Goal: Information Seeking & Learning: Learn about a topic

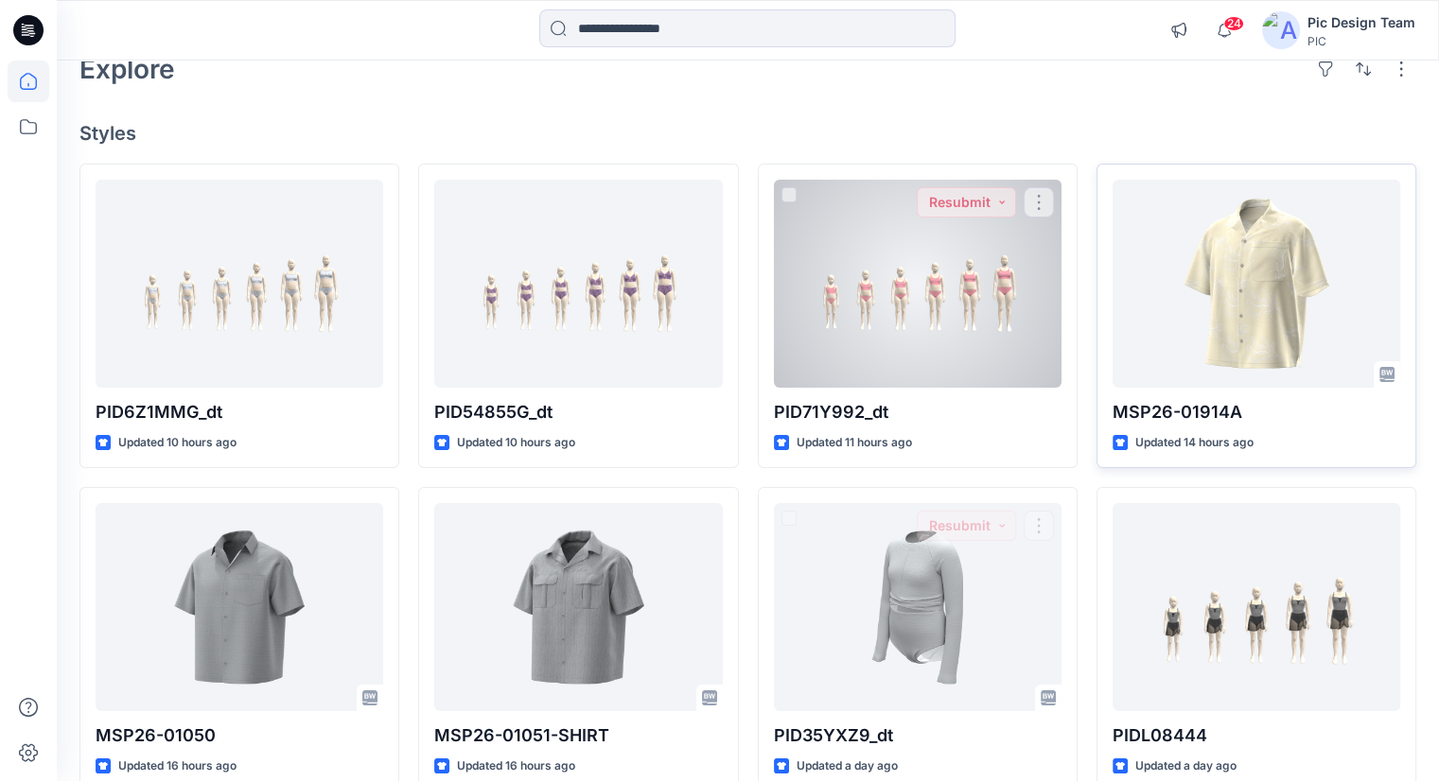
scroll to position [95, 0]
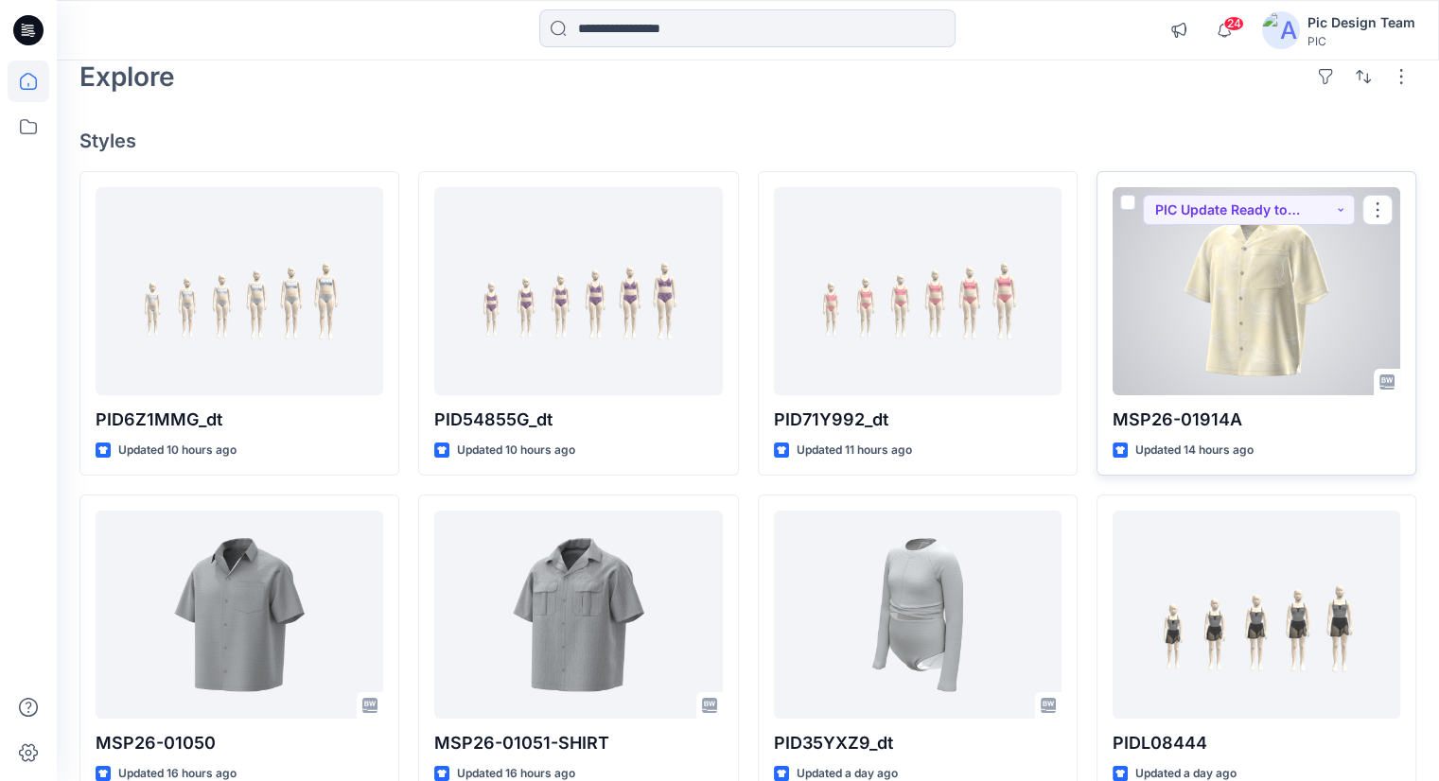
click at [1207, 288] on div at bounding box center [1257, 291] width 288 height 208
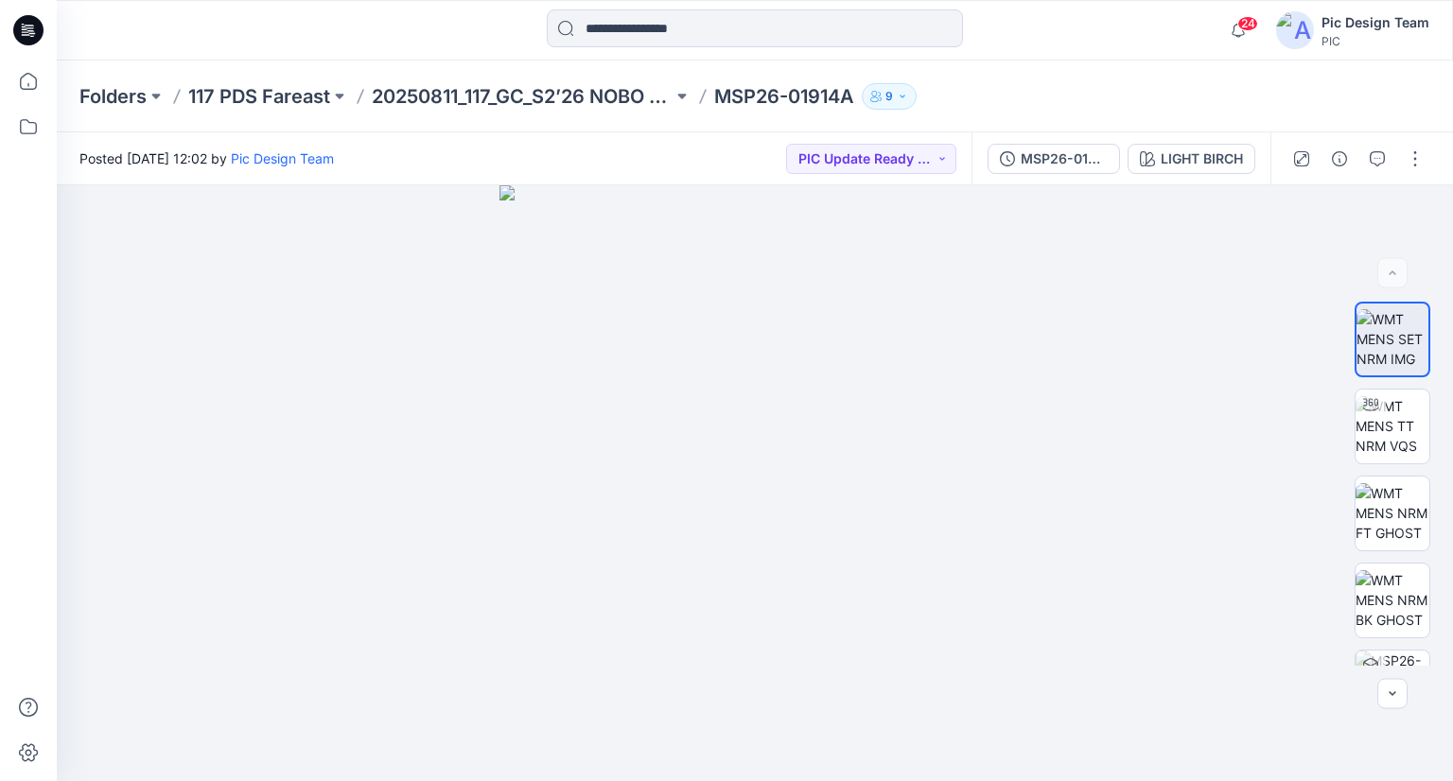
click at [28, 22] on icon at bounding box center [28, 30] width 30 height 30
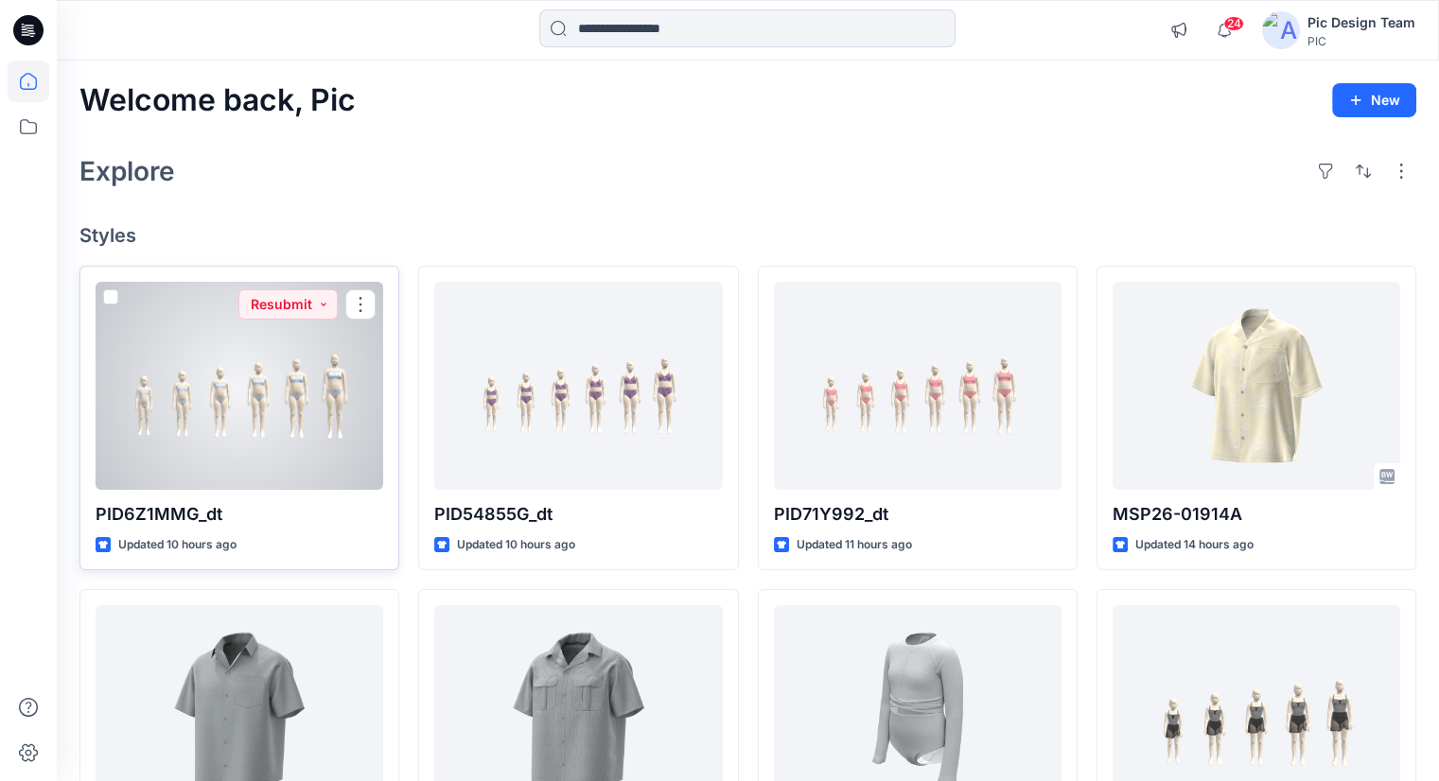
click at [303, 427] on div at bounding box center [240, 386] width 288 height 208
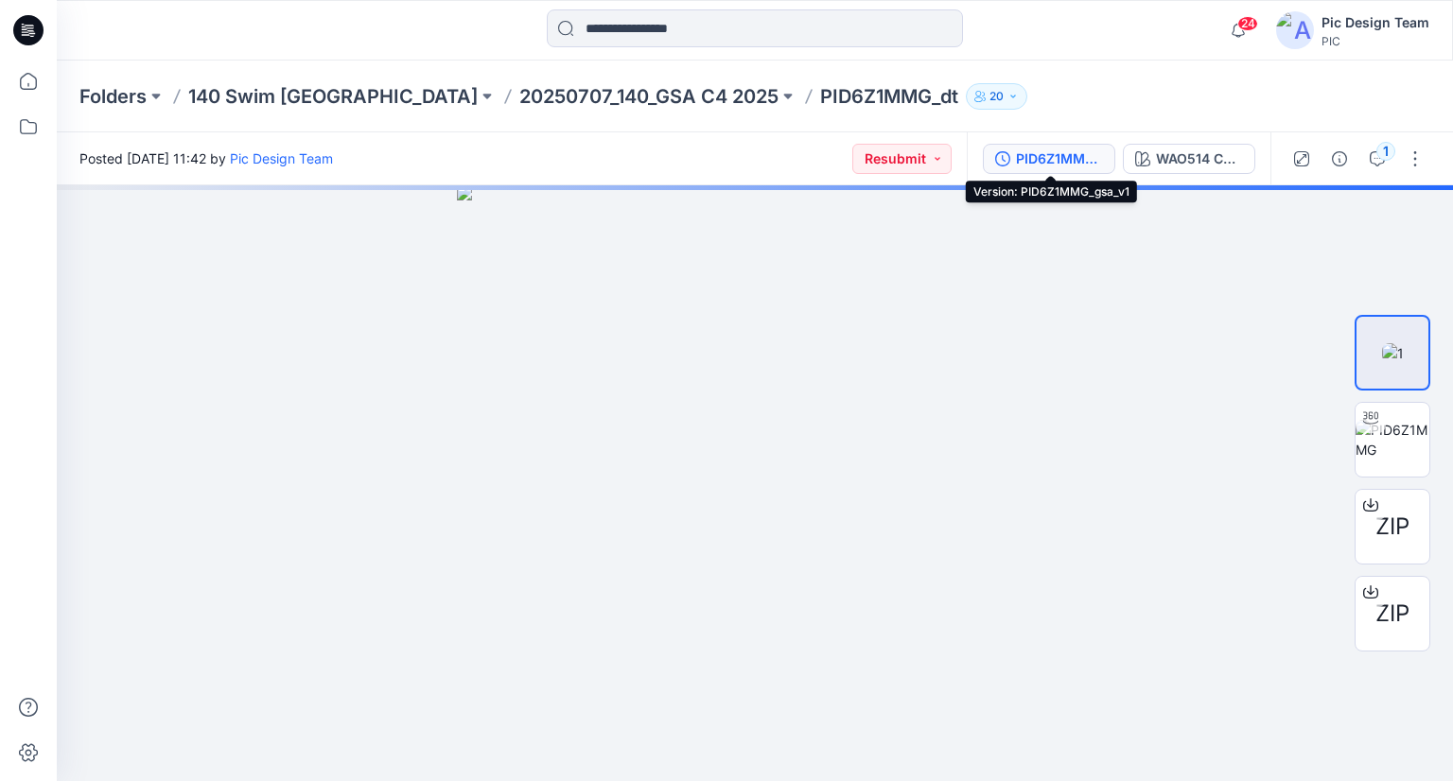
click at [1071, 160] on div "PID6Z1MMG_gsa_v1" at bounding box center [1059, 159] width 87 height 21
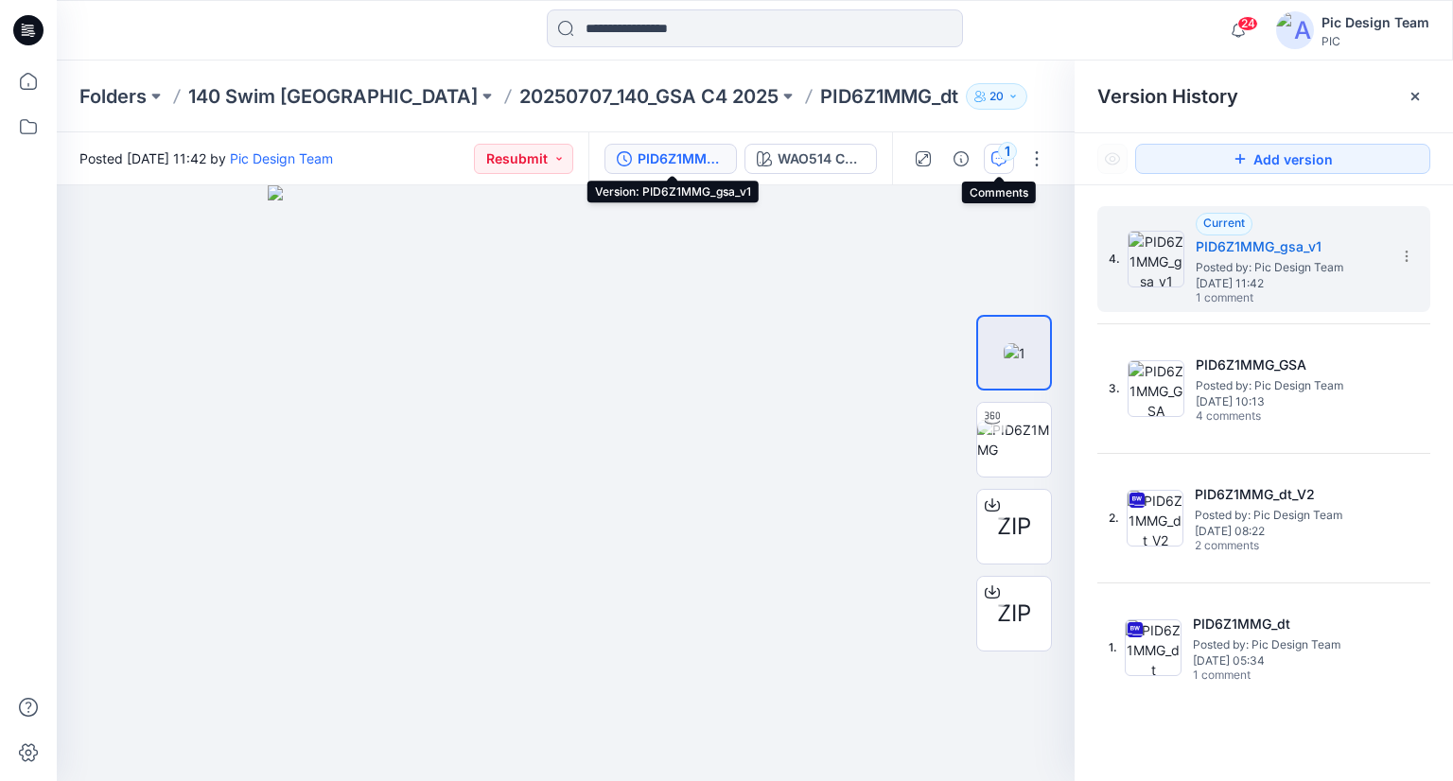
click at [993, 170] on button "1" at bounding box center [999, 159] width 30 height 30
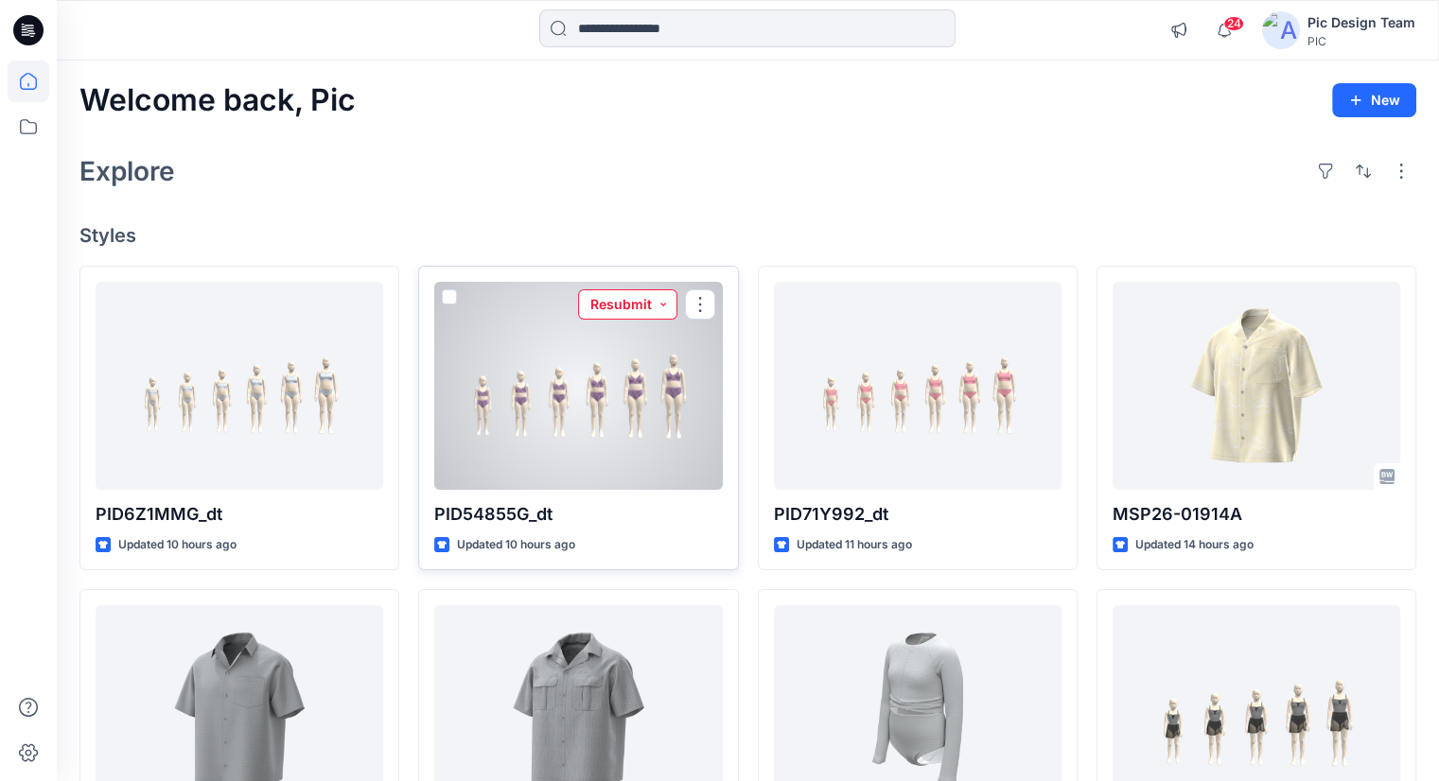
click at [621, 314] on button "Resubmit" at bounding box center [627, 304] width 99 height 30
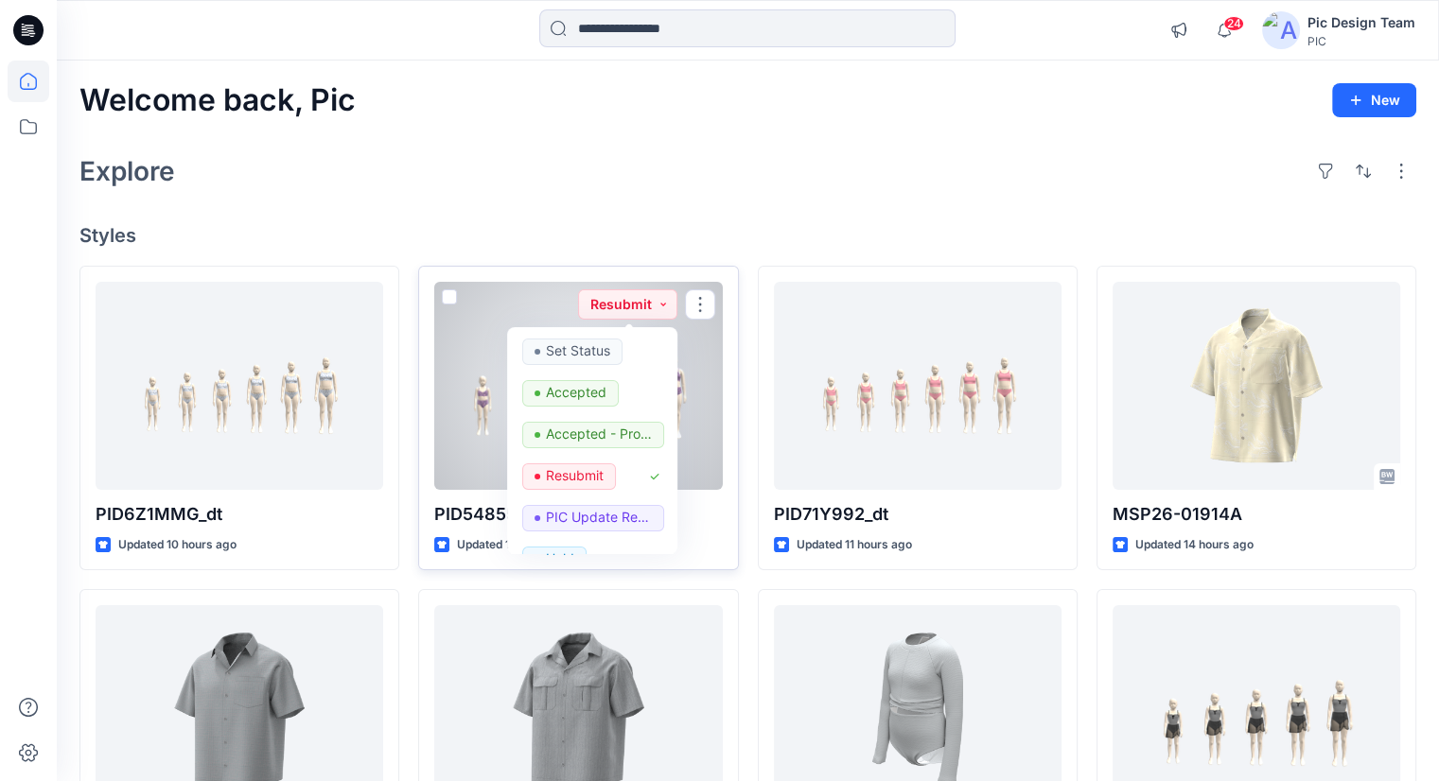
click at [487, 342] on div at bounding box center [578, 386] width 288 height 208
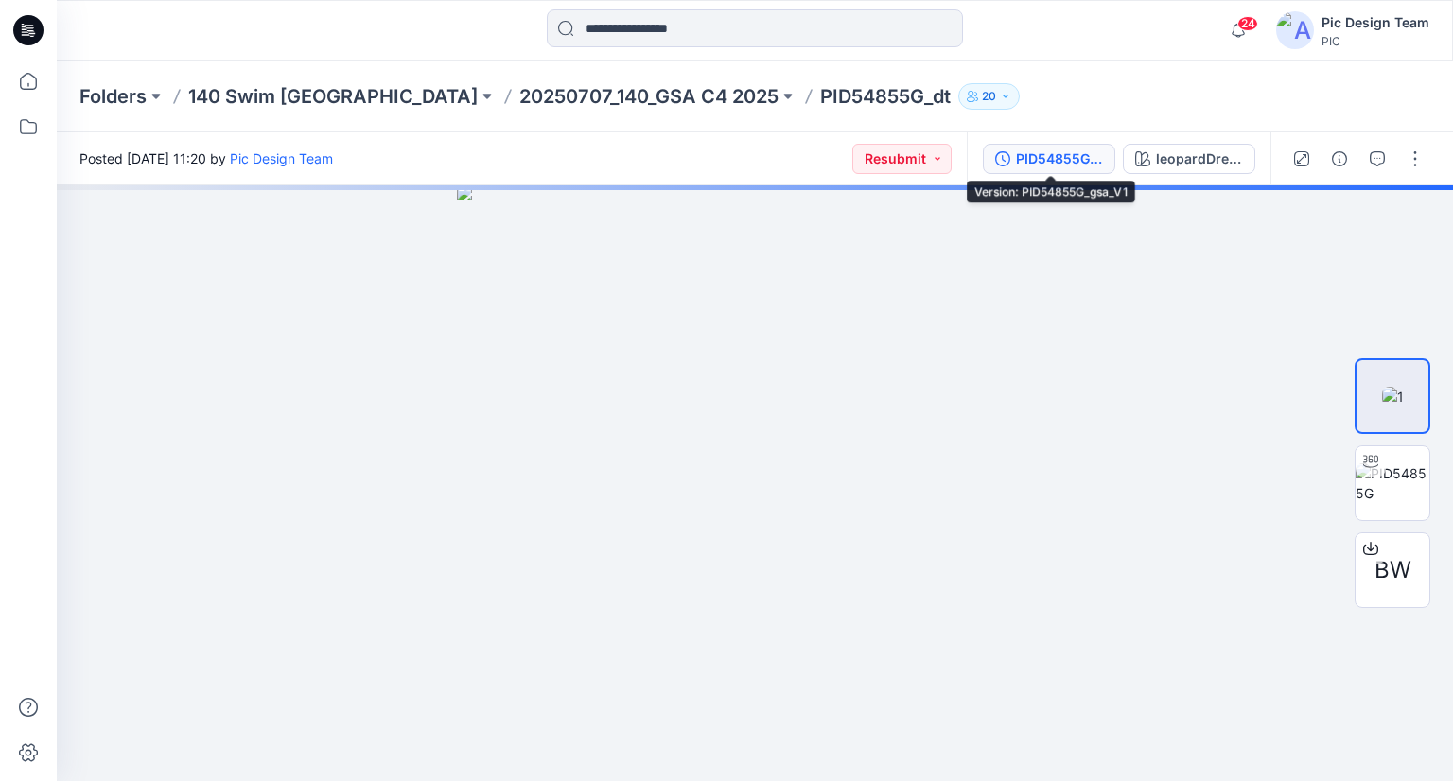
click at [1078, 163] on div "PID54855G_gsa_V1" at bounding box center [1059, 159] width 87 height 21
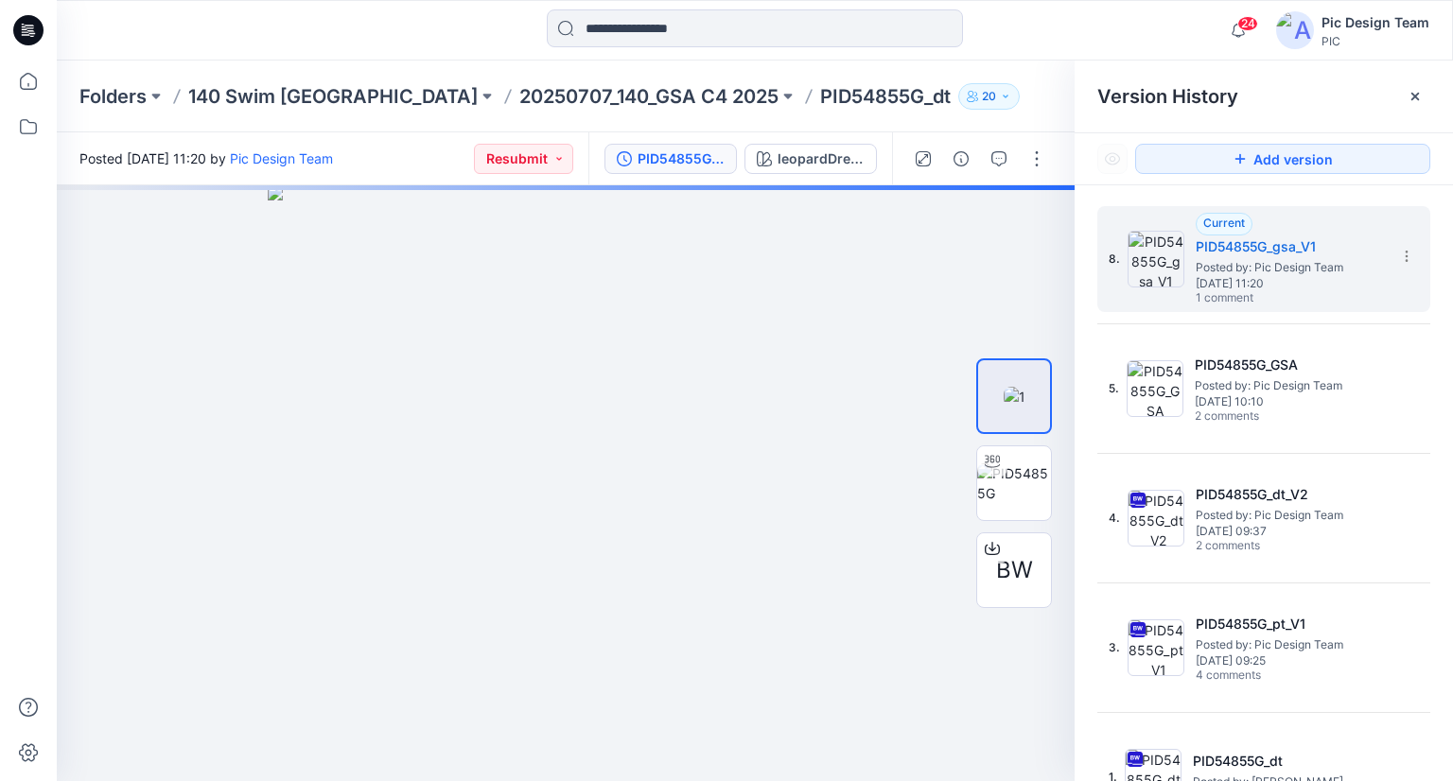
click at [1432, 100] on div "Version History" at bounding box center [1264, 97] width 378 height 72
click at [1010, 154] on button "button" at bounding box center [999, 159] width 30 height 30
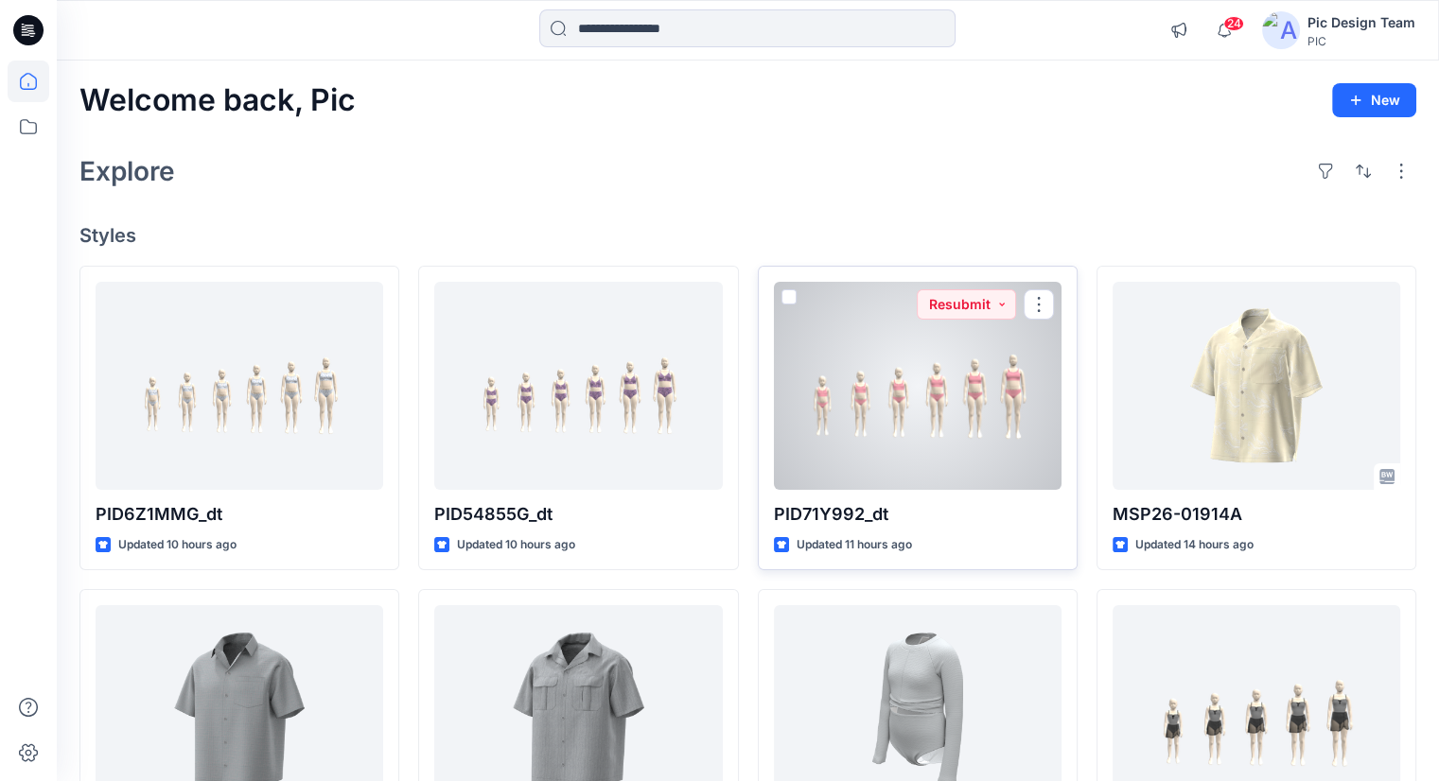
click at [993, 386] on div at bounding box center [918, 386] width 288 height 208
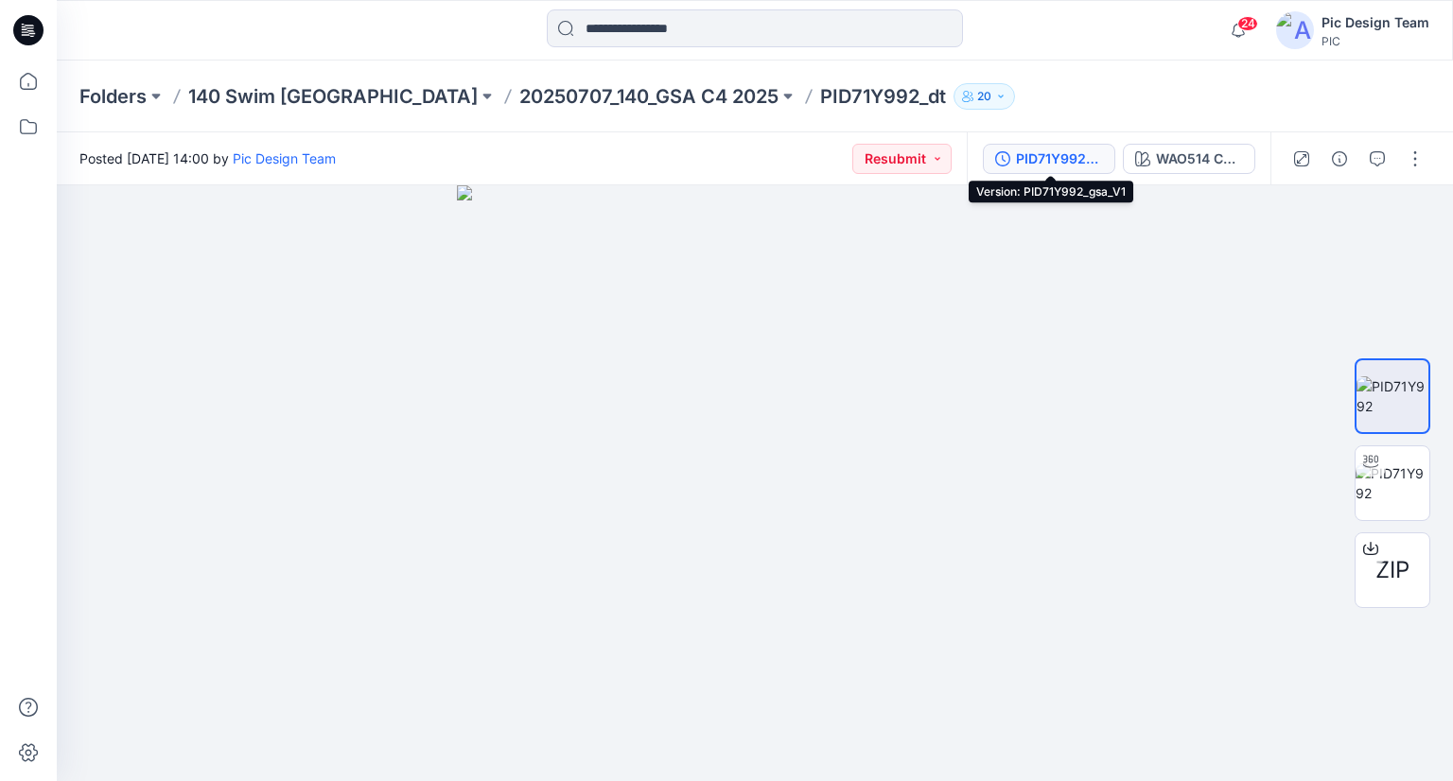
click at [1017, 167] on div "PID71Y992_gsa_V1" at bounding box center [1059, 159] width 87 height 21
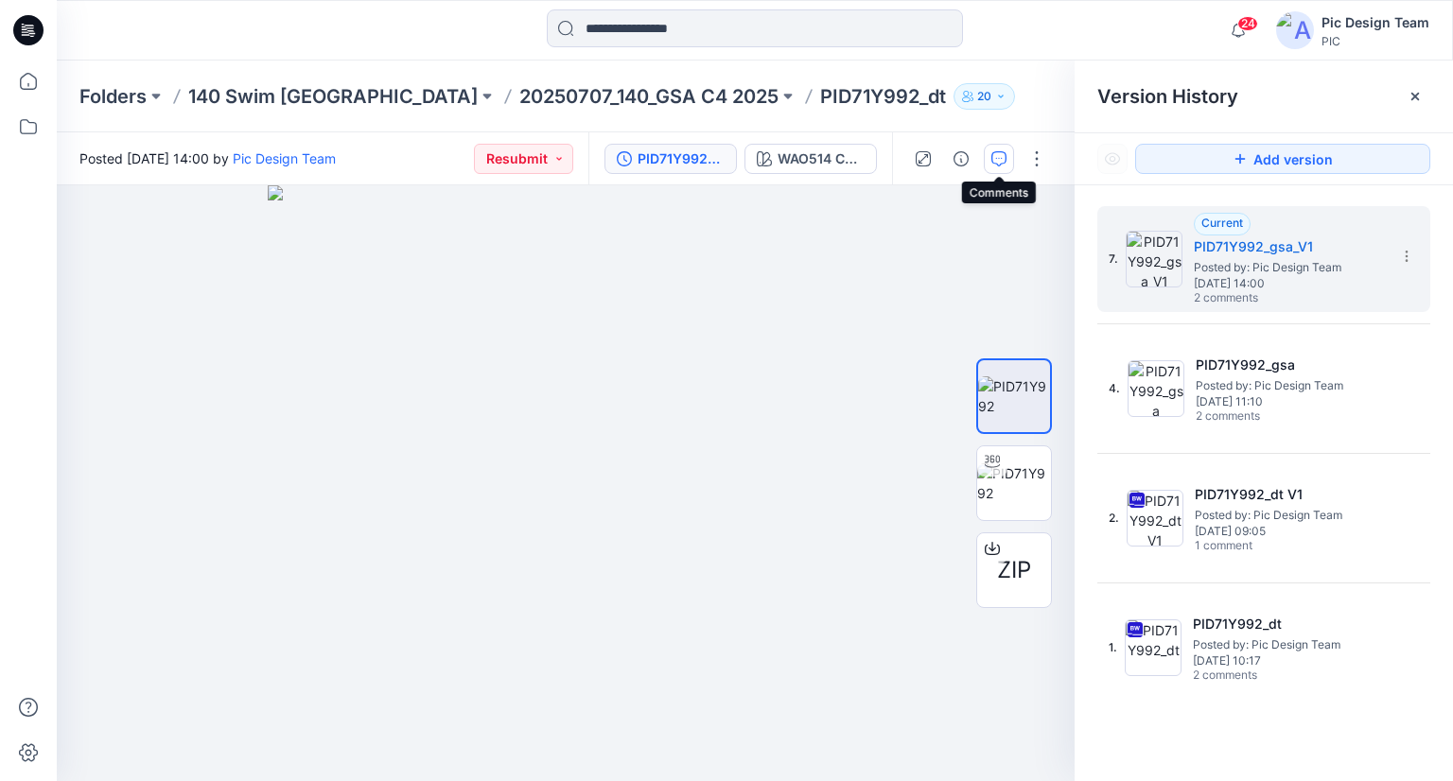
click at [999, 160] on icon "button" at bounding box center [998, 158] width 15 height 15
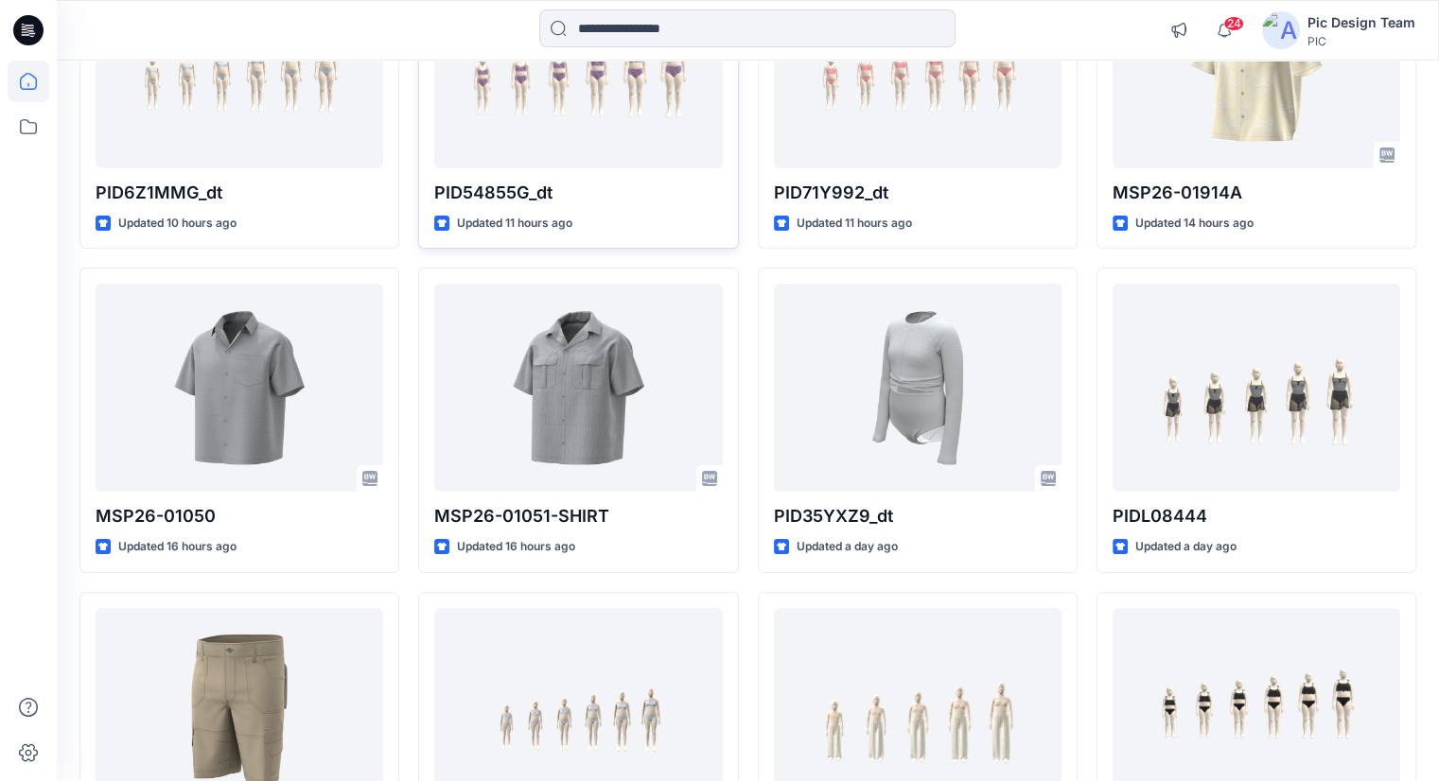
scroll to position [324, 0]
